Goal: Find specific page/section: Find specific page/section

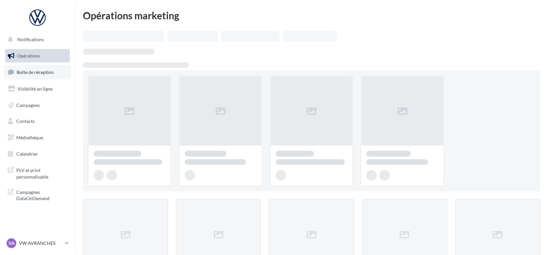
click at [25, 72] on span "Boîte de réception" at bounding box center [35, 72] width 37 height 6
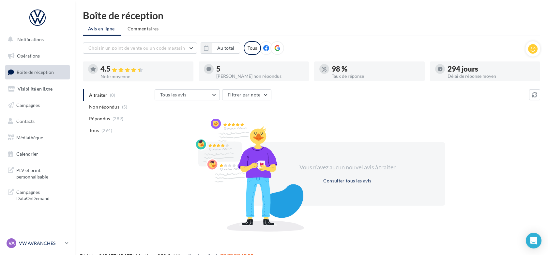
click at [48, 243] on p "VW AVRANCHES" at bounding box center [40, 243] width 43 height 7
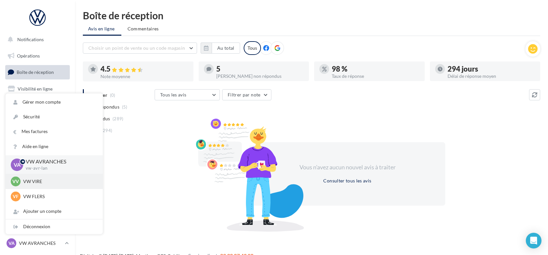
click at [46, 182] on p "VW VIRE" at bounding box center [59, 181] width 72 height 7
